Goal: Information Seeking & Learning: Find specific page/section

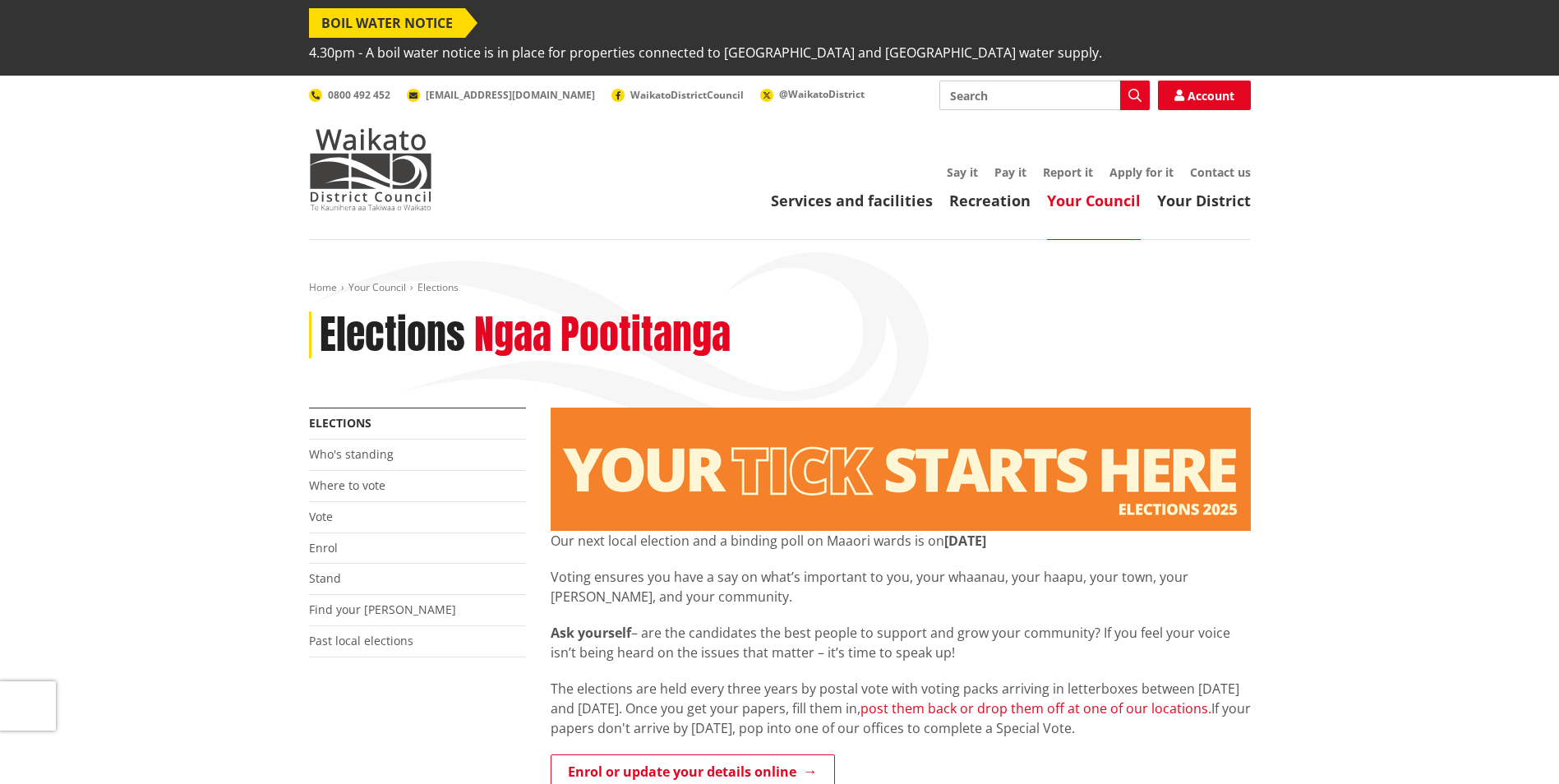
click at [1067, 700] on link "post them back or drop them off at one of our locations." at bounding box center [1036, 708] width 351 height 18
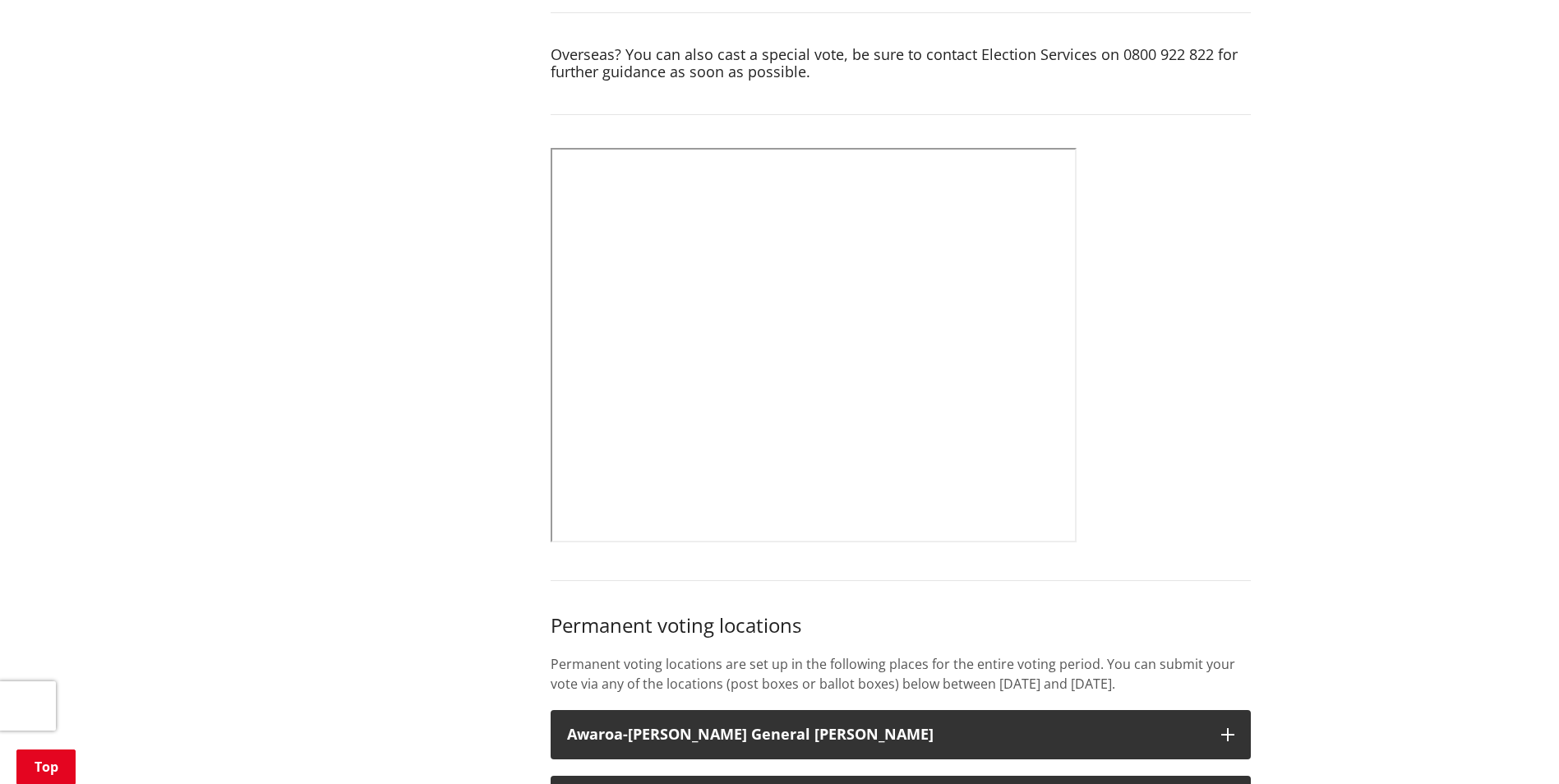
scroll to position [802, 0]
